Goal: Transaction & Acquisition: Purchase product/service

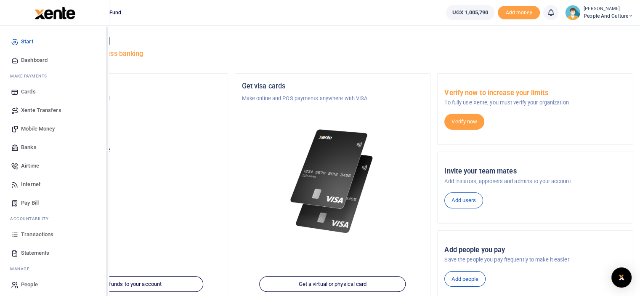
click at [45, 125] on span "Mobile Money" at bounding box center [38, 129] width 34 height 8
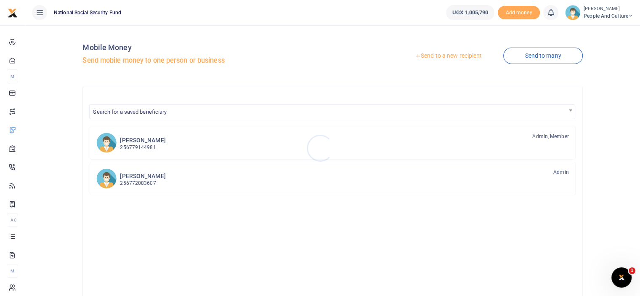
click at [448, 60] on div at bounding box center [320, 148] width 640 height 296
click at [448, 57] on link "Send to a new recipient" at bounding box center [449, 55] width 110 height 15
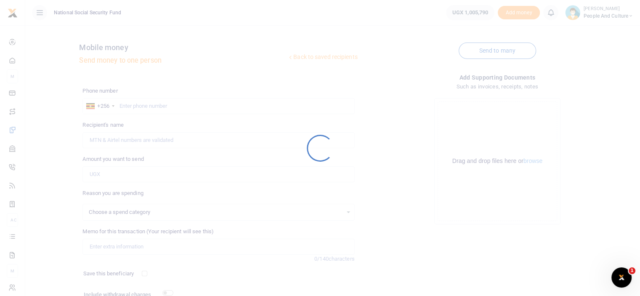
select select
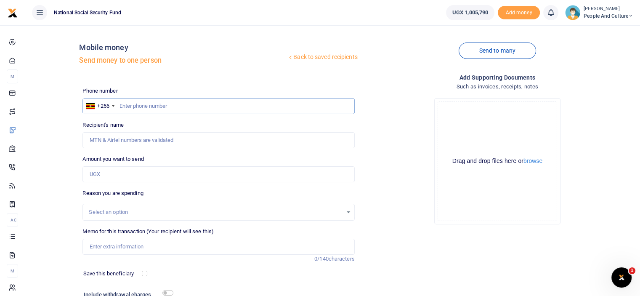
click at [168, 104] on input "text" at bounding box center [219, 106] width 272 height 16
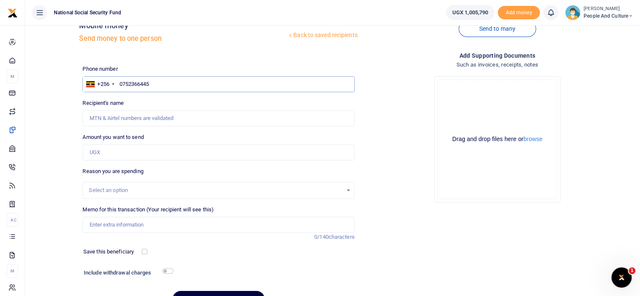
scroll to position [42, 0]
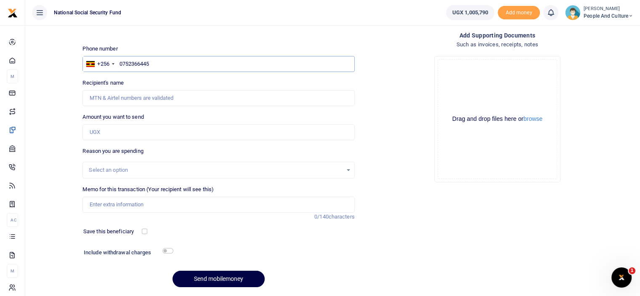
type input "0752366445"
drag, startPoint x: 521, startPoint y: 122, endPoint x: 527, endPoint y: 119, distance: 6.8
click at [521, 122] on div "Drag and drop files here or browse" at bounding box center [497, 119] width 119 height 8
click at [529, 119] on button "browse" at bounding box center [533, 119] width 19 height 6
type input "[PERSON_NAME]"
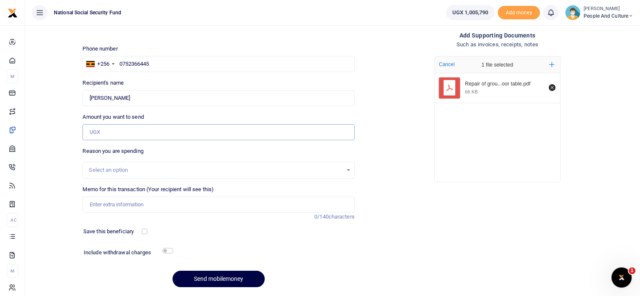
click at [128, 133] on input "Amount you want to send" at bounding box center [219, 132] width 272 height 16
type input "344,000"
click at [168, 252] on input "checkbox" at bounding box center [168, 250] width 11 height 5
checkbox input "true"
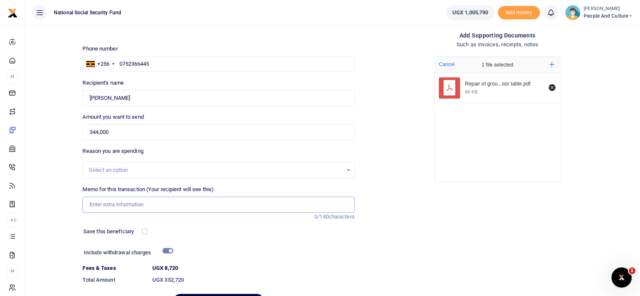
click at [152, 208] on input "Memo for this transaction (Your recipient will see this)" at bounding box center [219, 205] width 272 height 16
paste input "Repair of ground floor table"
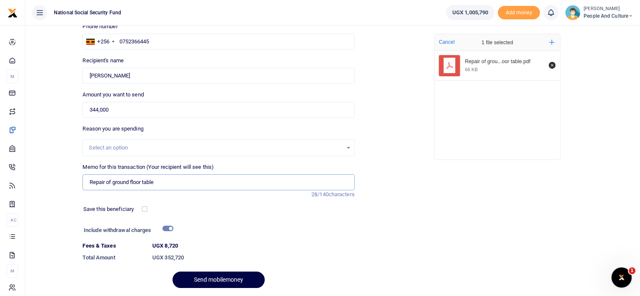
scroll to position [91, 0]
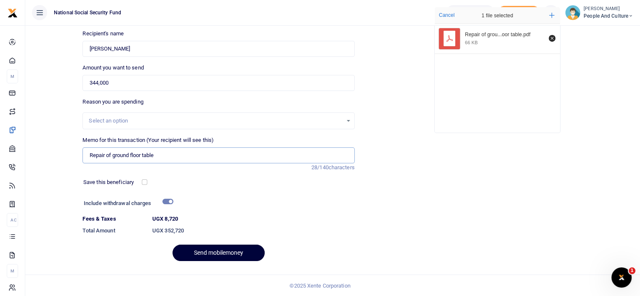
type input "Repair of ground floor table"
click at [213, 251] on button "Send mobilemoney" at bounding box center [219, 253] width 92 height 16
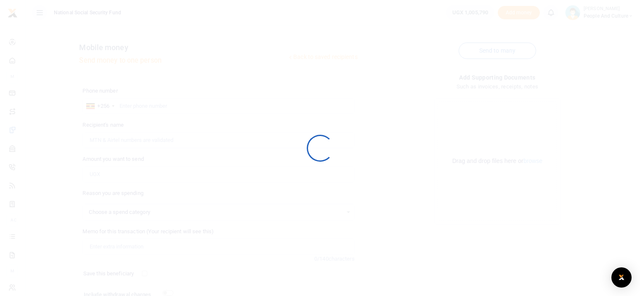
scroll to position [68, 0]
select select
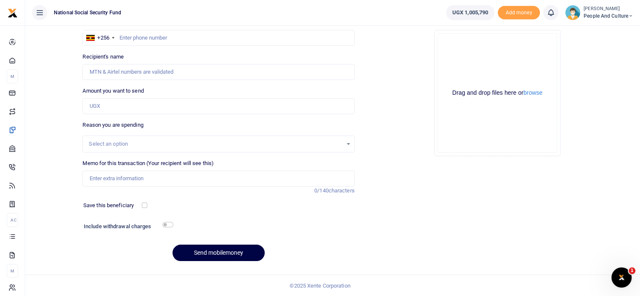
scroll to position [0, 0]
click at [165, 35] on input "text" at bounding box center [219, 38] width 272 height 16
type input "0752366445"
type input "Gonda Moses"
type input "0752366445"
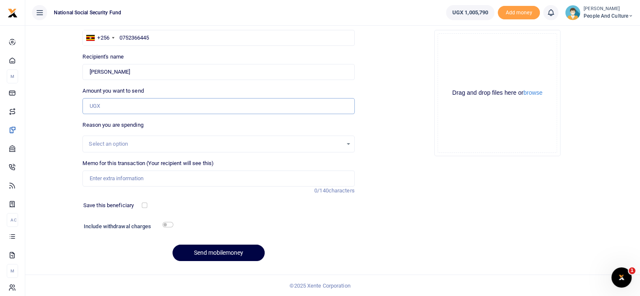
click at [145, 104] on input "Amount you want to send" at bounding box center [219, 106] width 272 height 16
type input "315,000"
click at [163, 222] on input "checkbox" at bounding box center [168, 224] width 11 height 5
checkbox input "true"
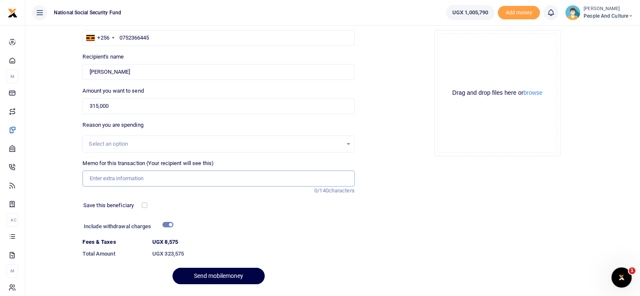
click at [166, 180] on input "Memo for this transaction (Your recipient will see this)" at bounding box center [219, 179] width 272 height 16
drag, startPoint x: 225, startPoint y: 178, endPoint x: 83, endPoint y: 178, distance: 141.5
click at [83, 178] on input "Breakfast for NIRA team and policemen at CS residence" at bounding box center [219, 179] width 272 height 16
type input "Breakfast for NIRA team and policemen at CS residence"
click at [531, 93] on button "browse" at bounding box center [533, 93] width 19 height 6
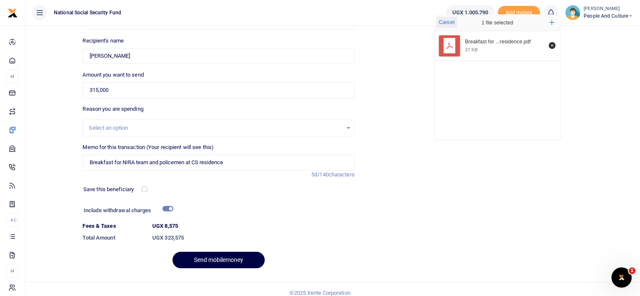
scroll to position [91, 0]
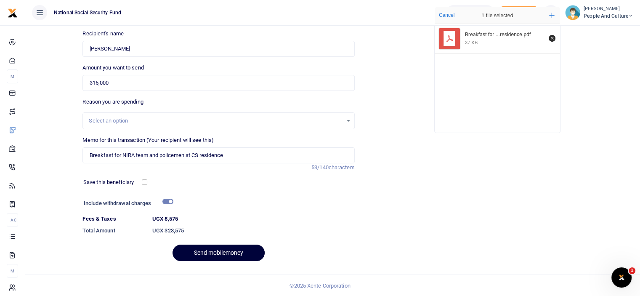
click at [197, 256] on button "Send mobilemoney" at bounding box center [219, 253] width 92 height 16
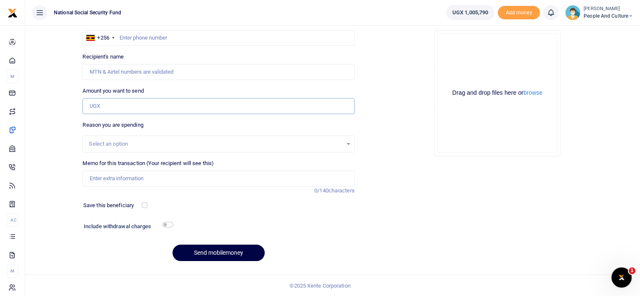
click at [107, 101] on input "Amount you want to send" at bounding box center [219, 106] width 272 height 16
type input "182,000"
click at [123, 72] on input "Recipient's name" at bounding box center [219, 72] width 272 height 16
click at [138, 38] on input "text" at bounding box center [219, 38] width 272 height 16
type input "0752366445"
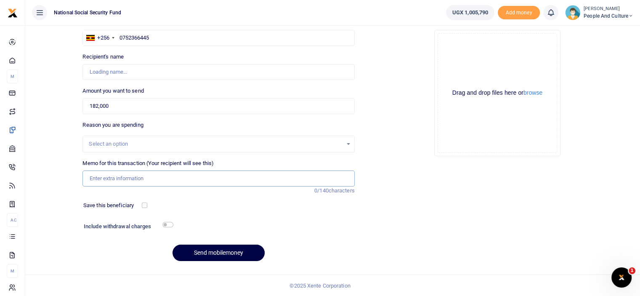
click at [139, 179] on input "Memo for this transaction (Your recipient will see this)" at bounding box center [219, 179] width 272 height 16
type input "Gonda Moses"
click at [172, 175] on input "Road toll and Airport parking" at bounding box center [219, 179] width 272 height 16
drag, startPoint x: 165, startPoint y: 176, endPoint x: 87, endPoint y: 175, distance: 77.9
click at [87, 175] on input "Road toll and Airport parking" at bounding box center [219, 179] width 272 height 16
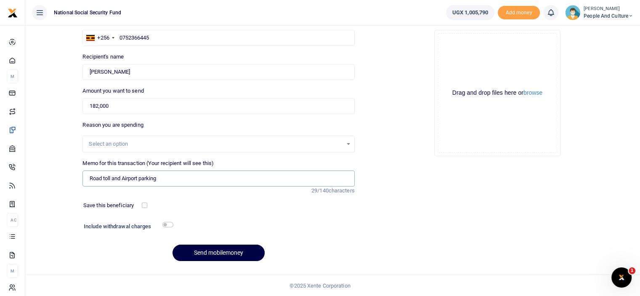
type input "Road toll and Airport parking"
click at [539, 95] on button "browse" at bounding box center [533, 93] width 19 height 6
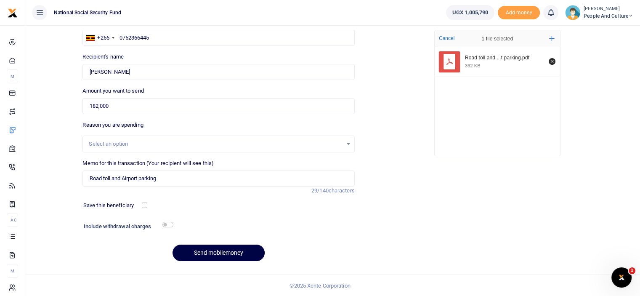
click at [167, 228] on h6 "Include withdrawal charges" at bounding box center [127, 226] width 86 height 7
click at [167, 224] on input "checkbox" at bounding box center [168, 224] width 11 height 5
checkbox input "true"
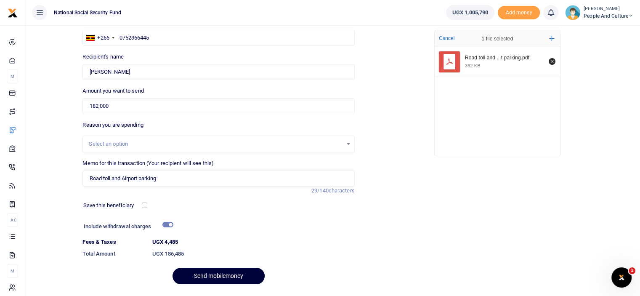
click at [212, 276] on button "Send mobilemoney" at bounding box center [219, 276] width 92 height 16
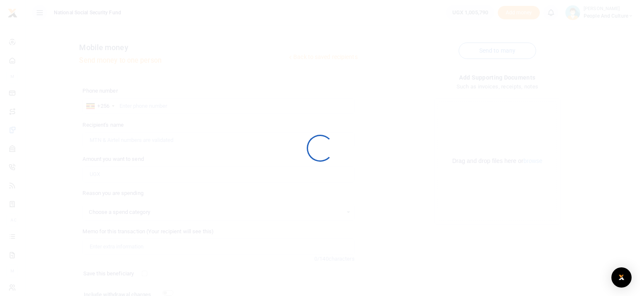
scroll to position [68, 0]
select select
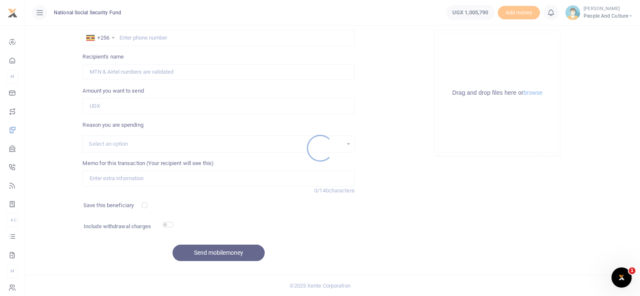
scroll to position [0, 0]
